Goal: Navigation & Orientation: Go to known website

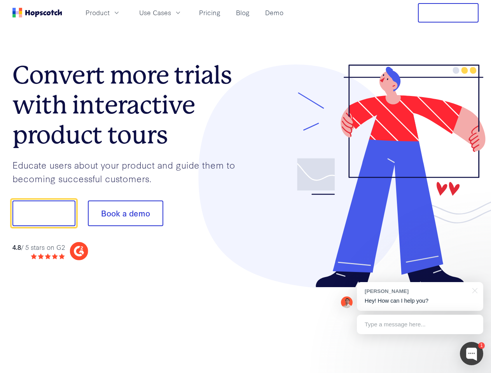
click at [246, 187] on div at bounding box center [362, 177] width 233 height 224
click at [110, 12] on span "Product" at bounding box center [98, 13] width 24 height 10
click at [171, 12] on span "Use Cases" at bounding box center [155, 13] width 32 height 10
click at [448, 13] on button "Free Trial" at bounding box center [448, 12] width 61 height 19
click at [44, 213] on button "Show me!" at bounding box center [43, 214] width 63 height 26
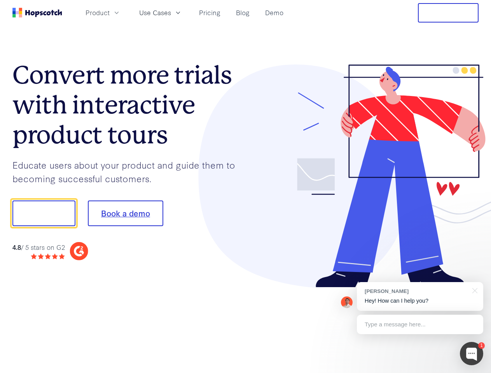
click at [125, 213] on button "Book a demo" at bounding box center [125, 214] width 75 height 26
click at [472, 354] on div at bounding box center [471, 353] width 23 height 23
click at [420, 297] on div "[PERSON_NAME] Hey! How can I help you?" at bounding box center [420, 296] width 126 height 29
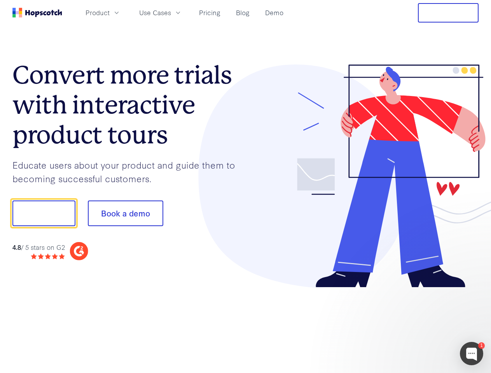
click at [474, 290] on div at bounding box center [410, 264] width 146 height 155
click at [420, 325] on div at bounding box center [410, 264] width 146 height 155
